Goal: Task Accomplishment & Management: Use online tool/utility

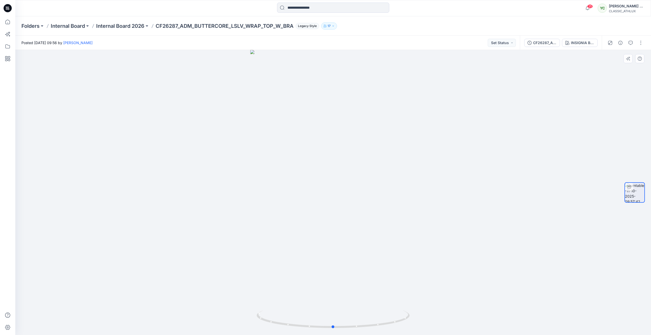
click at [504, 211] on div at bounding box center [333, 192] width 636 height 285
drag, startPoint x: 336, startPoint y: 329, endPoint x: 423, endPoint y: 326, distance: 86.8
click at [423, 326] on div at bounding box center [333, 192] width 636 height 285
click at [235, 260] on div at bounding box center [333, 192] width 636 height 285
drag, startPoint x: 344, startPoint y: 327, endPoint x: 399, endPoint y: 324, distance: 55.4
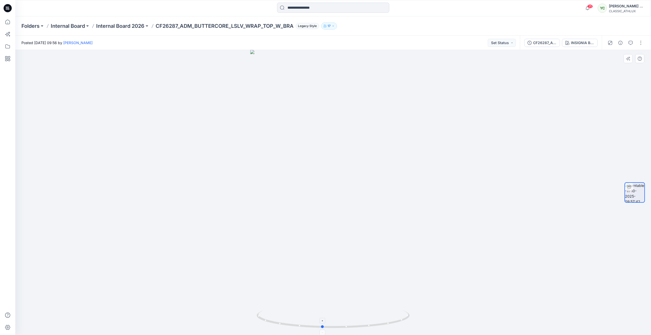
click at [399, 324] on icon at bounding box center [334, 319] width 154 height 19
drag, startPoint x: 324, startPoint y: 328, endPoint x: 375, endPoint y: 285, distance: 67.2
click at [366, 328] on icon at bounding box center [334, 319] width 154 height 19
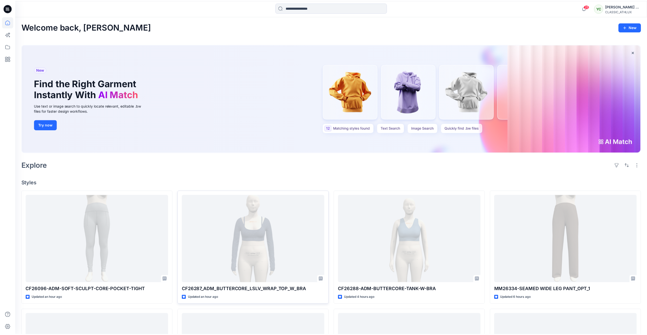
scroll to position [77, 0]
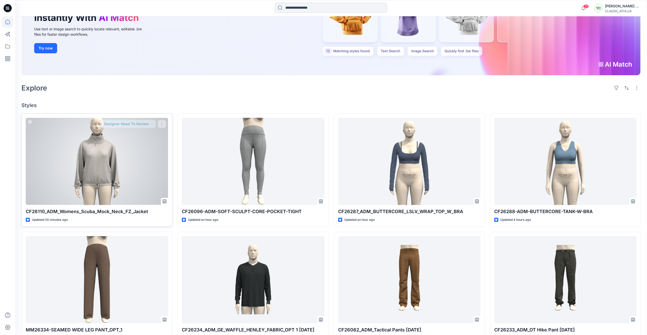
click at [115, 131] on div at bounding box center [97, 161] width 142 height 87
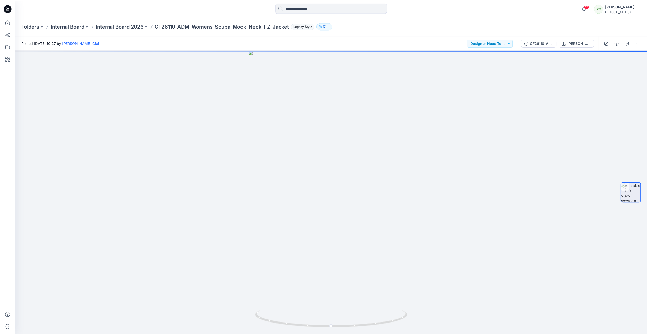
scroll to position [77, 0]
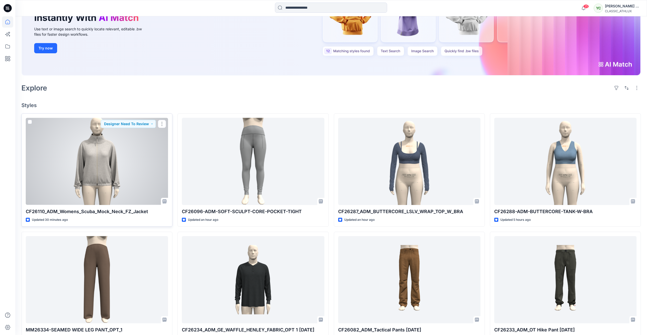
click at [117, 177] on div at bounding box center [97, 161] width 142 height 87
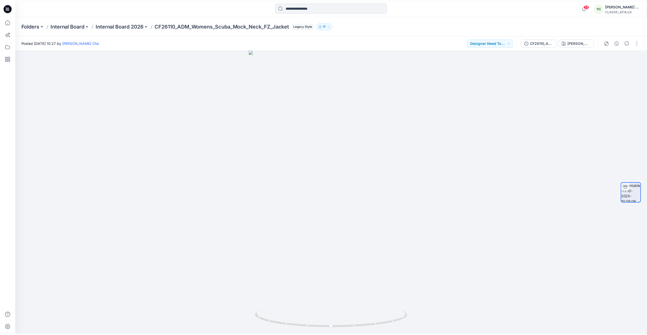
scroll to position [77, 0]
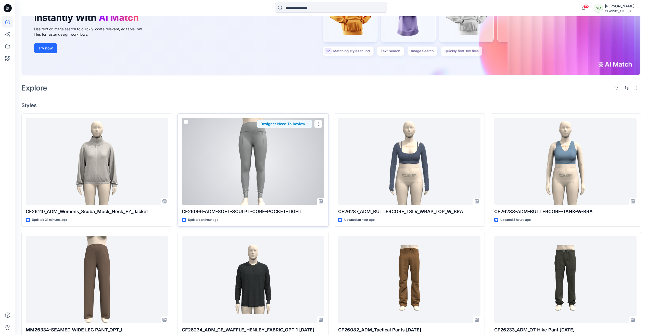
click at [240, 170] on div at bounding box center [253, 161] width 142 height 87
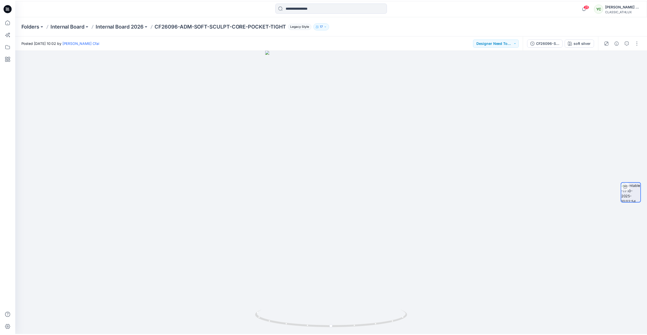
scroll to position [77, 0]
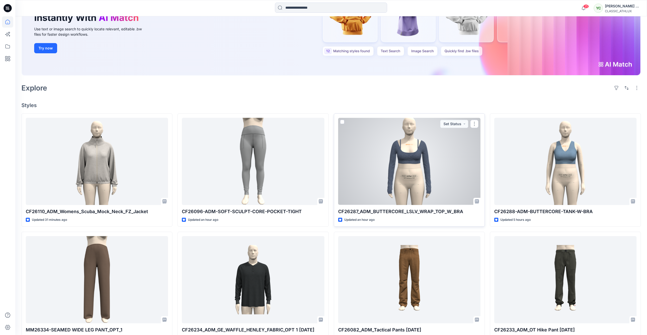
click at [417, 171] on div at bounding box center [409, 161] width 142 height 87
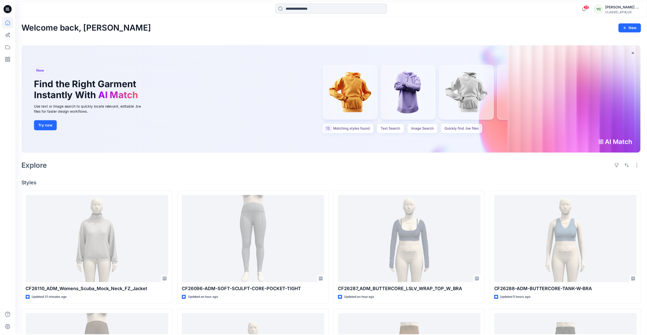
scroll to position [77, 0]
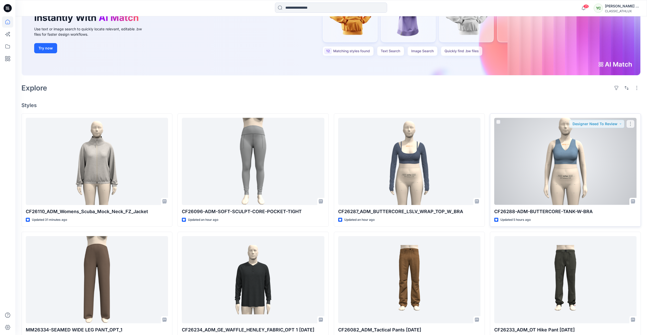
click at [555, 171] on div at bounding box center [565, 161] width 142 height 87
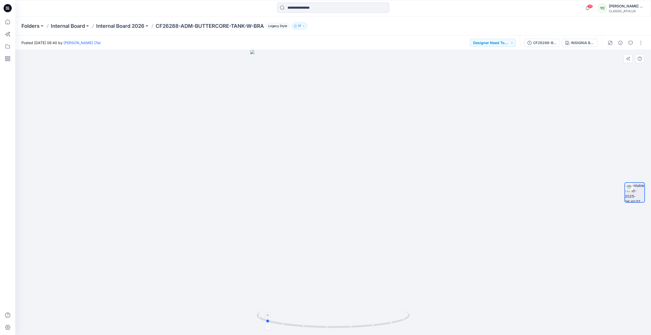
drag, startPoint x: 334, startPoint y: 328, endPoint x: 268, endPoint y: 313, distance: 68.1
click at [268, 313] on icon at bounding box center [334, 319] width 154 height 19
click at [643, 41] on button "button" at bounding box center [641, 43] width 8 height 8
click at [626, 52] on button "Edit" at bounding box center [619, 54] width 47 height 9
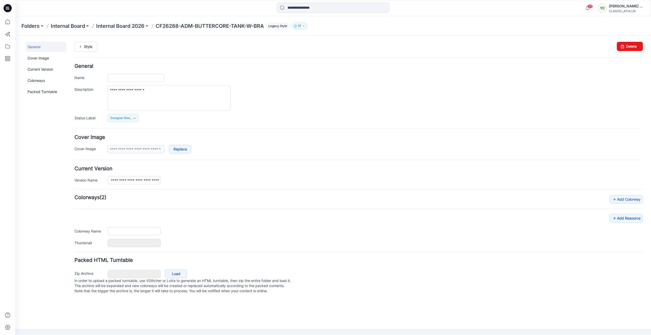
type input "**********"
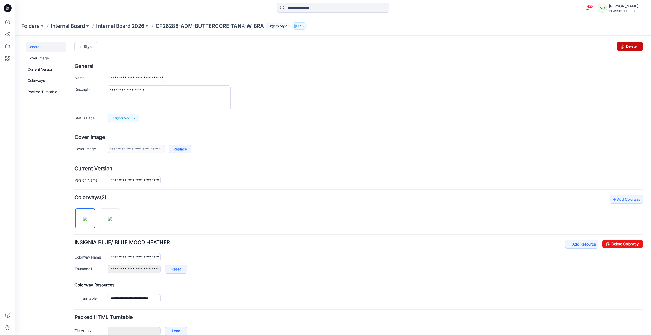
click at [627, 47] on link "Delete" at bounding box center [630, 46] width 26 height 9
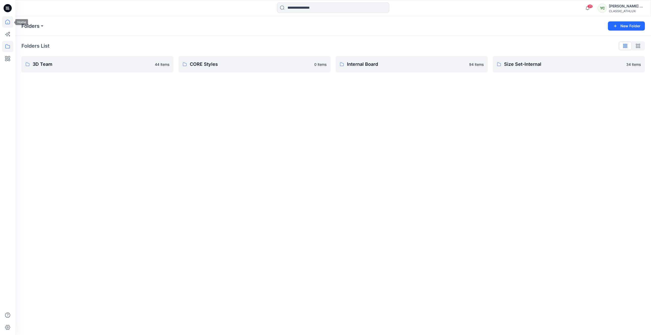
click at [11, 21] on icon at bounding box center [7, 21] width 11 height 11
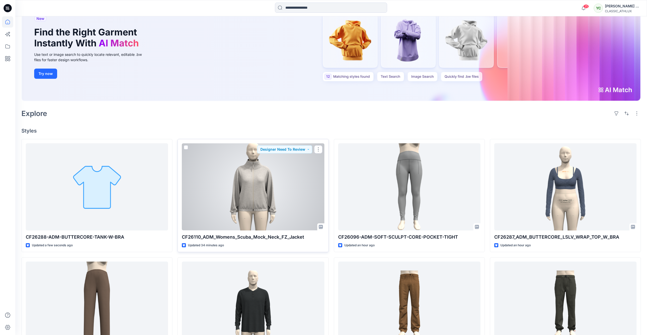
scroll to position [77, 0]
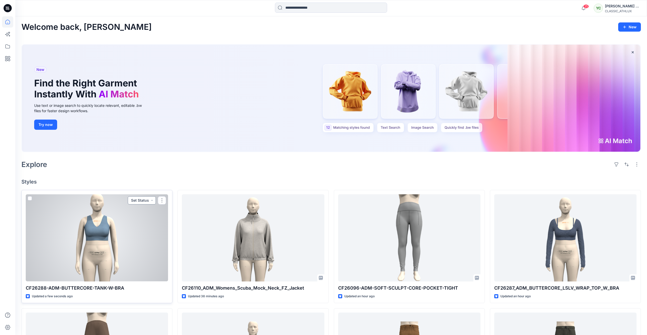
click at [140, 201] on button "Set Status" at bounding box center [142, 200] width 28 height 8
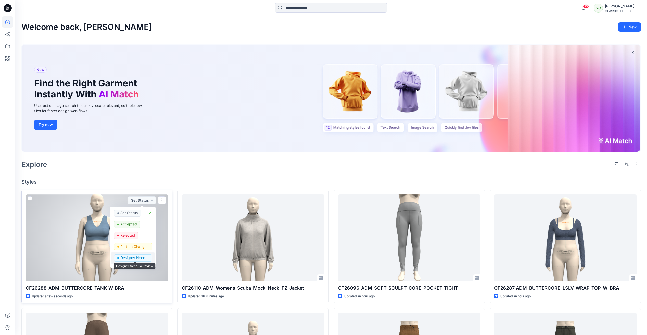
click at [141, 259] on p "Designer Need To Review" at bounding box center [134, 258] width 29 height 7
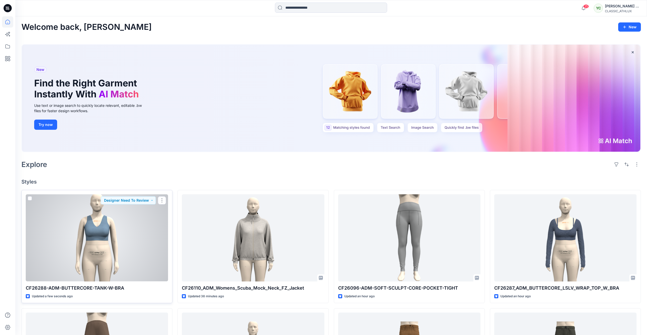
click at [149, 222] on div at bounding box center [97, 237] width 142 height 87
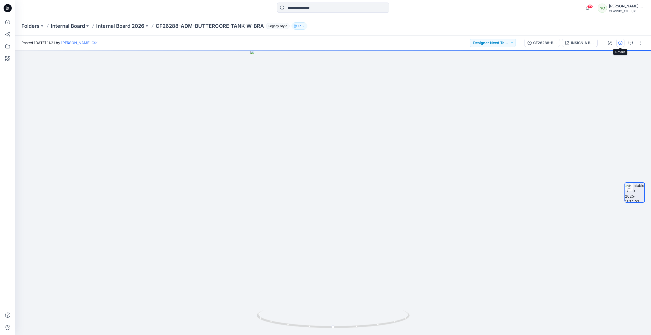
click at [622, 43] on icon "button" at bounding box center [620, 43] width 4 height 4
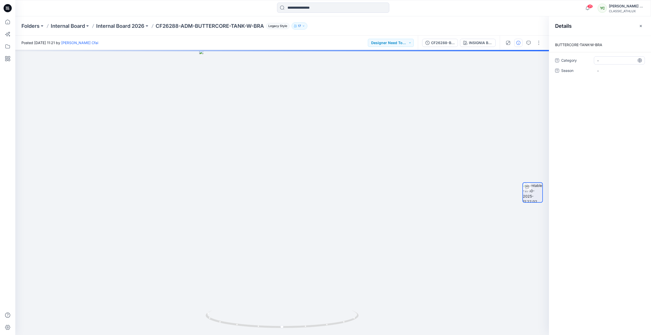
click at [611, 60] on span "-" at bounding box center [619, 60] width 44 height 5
type textarea "**********"
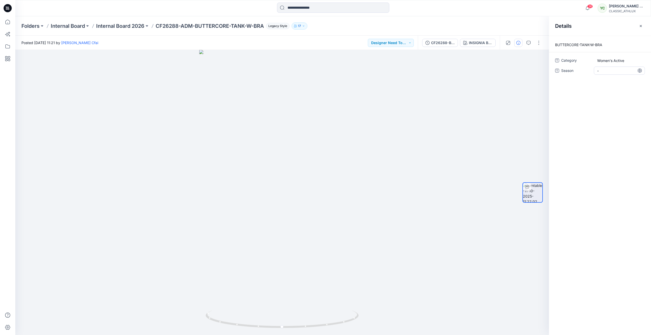
click at [608, 68] on span "-" at bounding box center [619, 70] width 44 height 5
type textarea "*****"
click at [641, 26] on icon "button" at bounding box center [641, 26] width 2 height 2
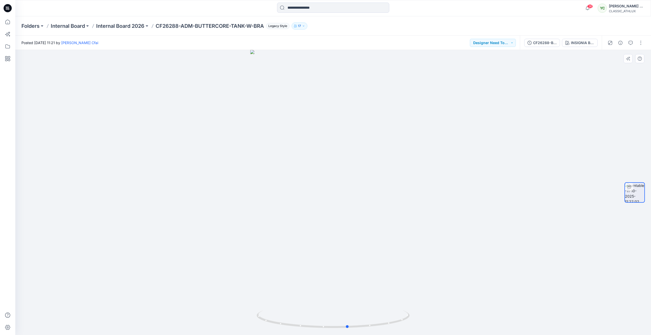
drag, startPoint x: 333, startPoint y: 328, endPoint x: 195, endPoint y: 313, distance: 139.0
click at [195, 313] on div at bounding box center [333, 192] width 636 height 285
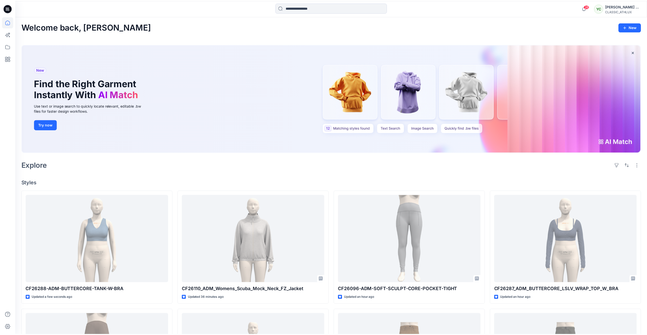
scroll to position [77, 0]
